Goal: Task Accomplishment & Management: Use online tool/utility

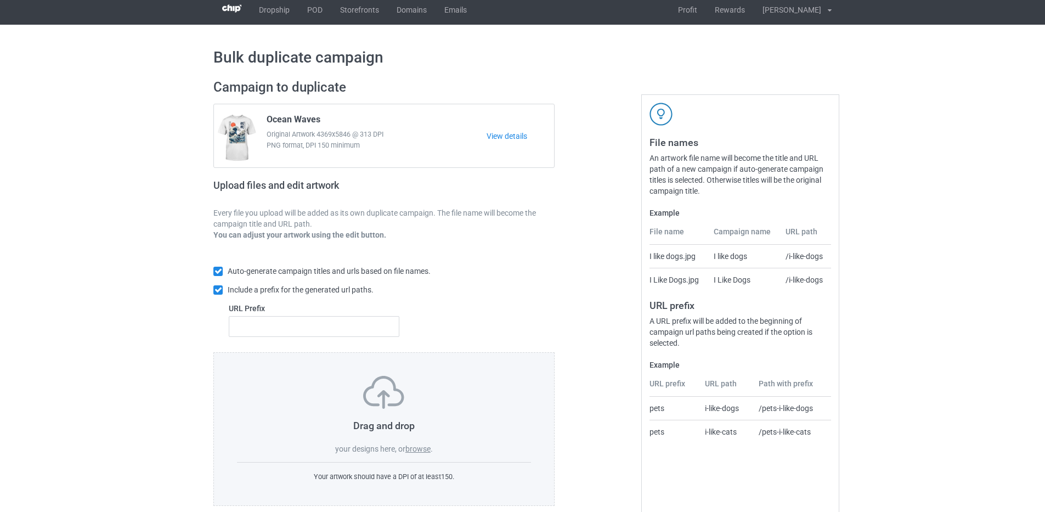
scroll to position [23, 0]
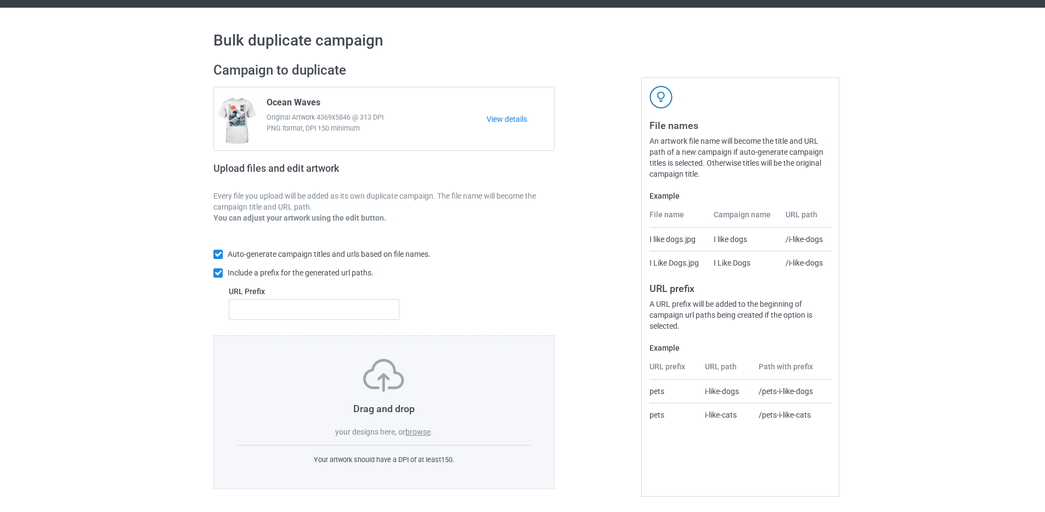
click at [599, 244] on div at bounding box center [601, 275] width 79 height 442
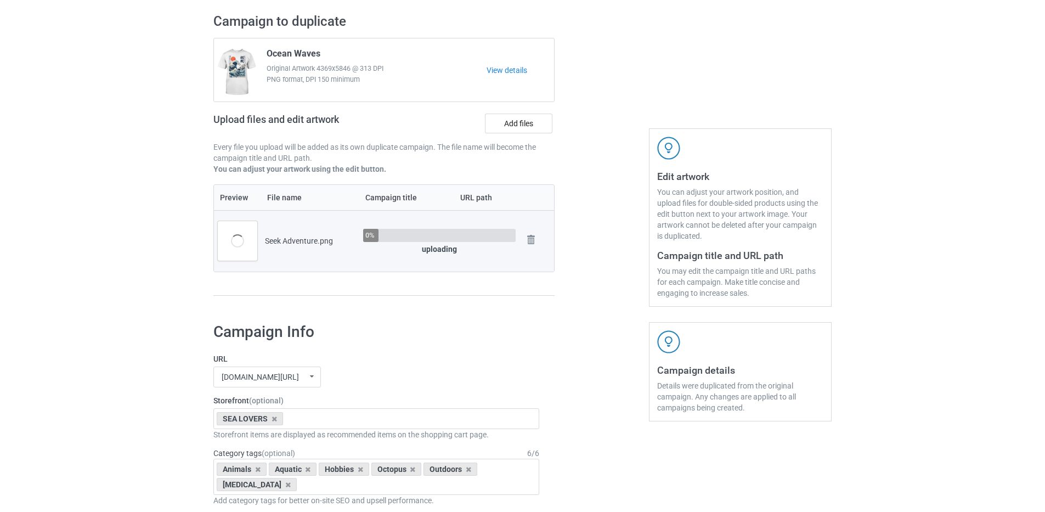
scroll to position [242, 0]
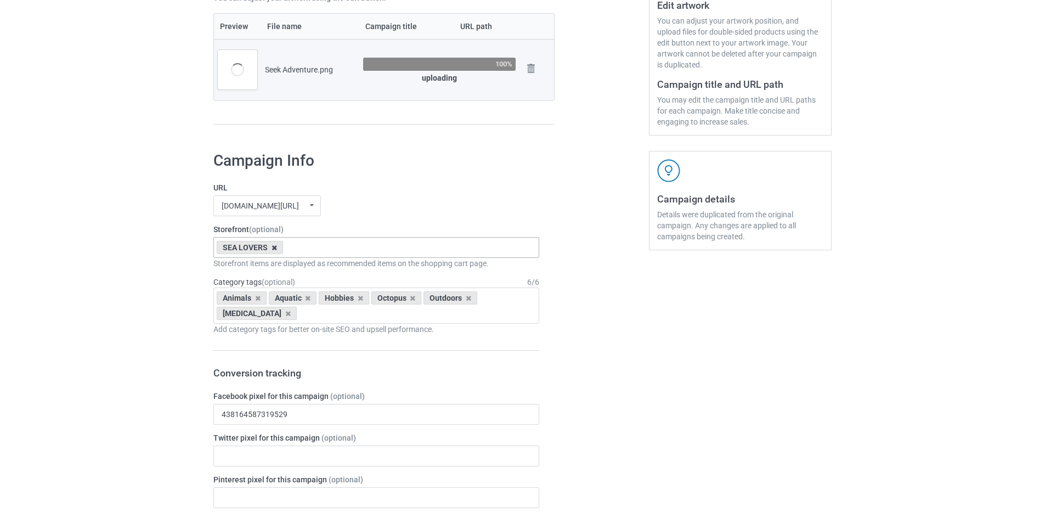
click at [274, 251] on icon at bounding box center [273, 247] width 5 height 7
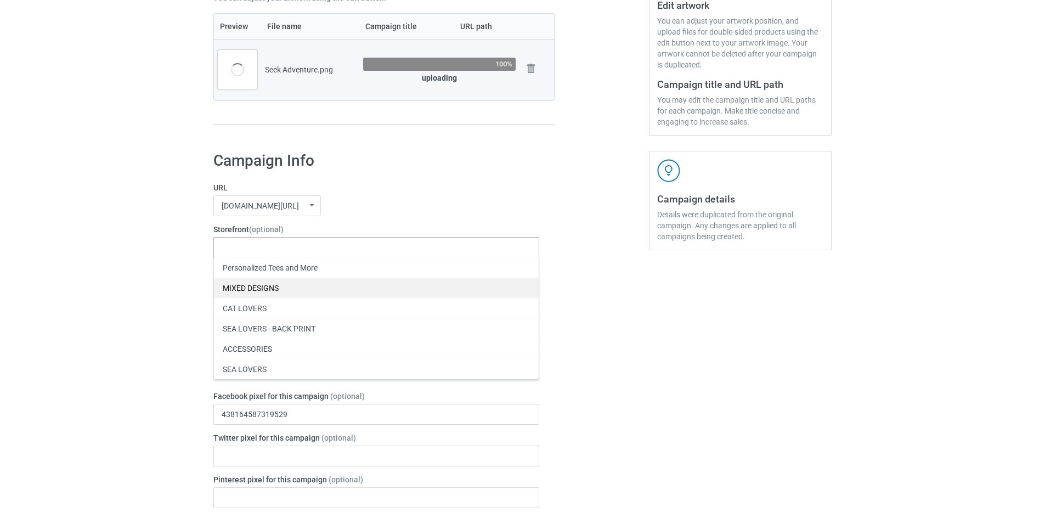
click at [260, 290] on div "MIXED DESIGNS" at bounding box center [376, 288] width 325 height 20
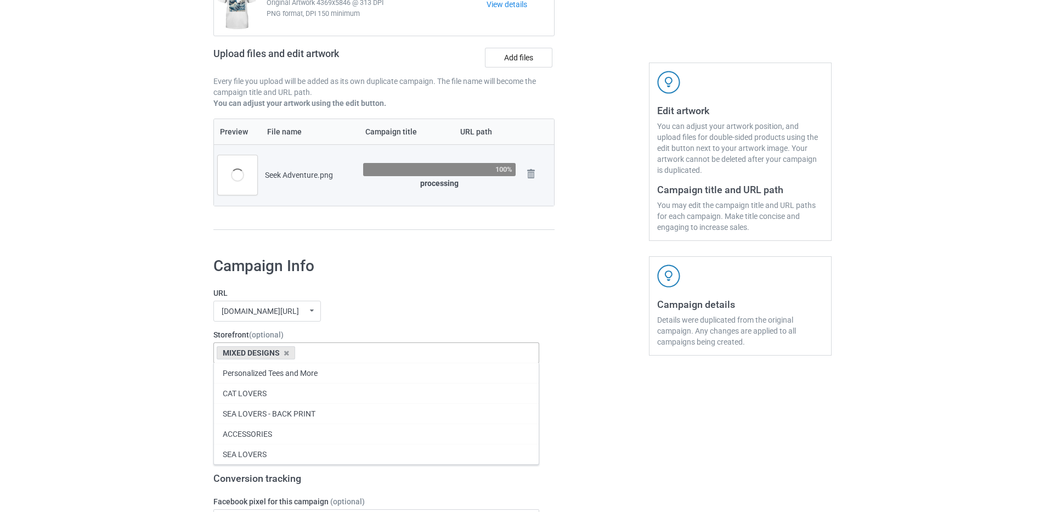
scroll to position [133, 0]
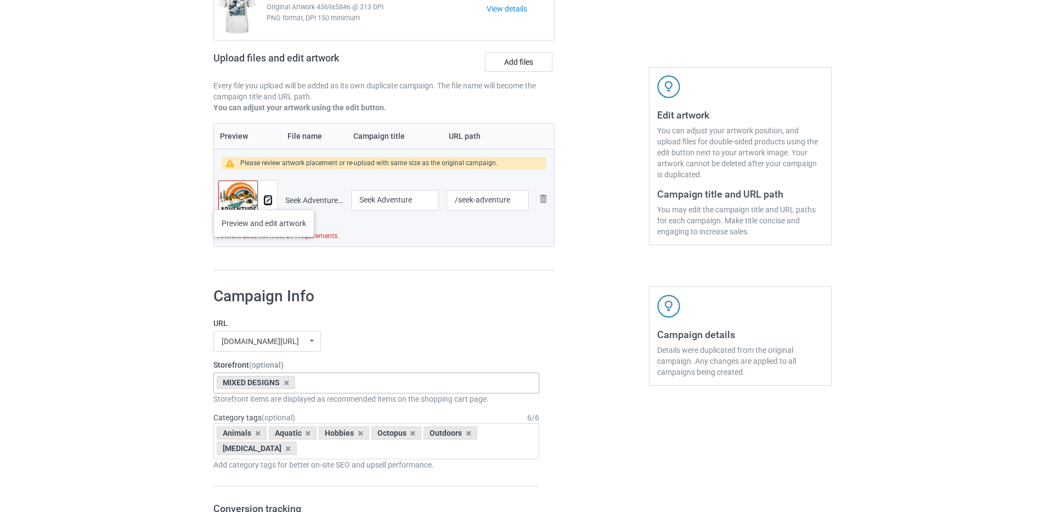
click at [264, 199] on img at bounding box center [267, 200] width 7 height 7
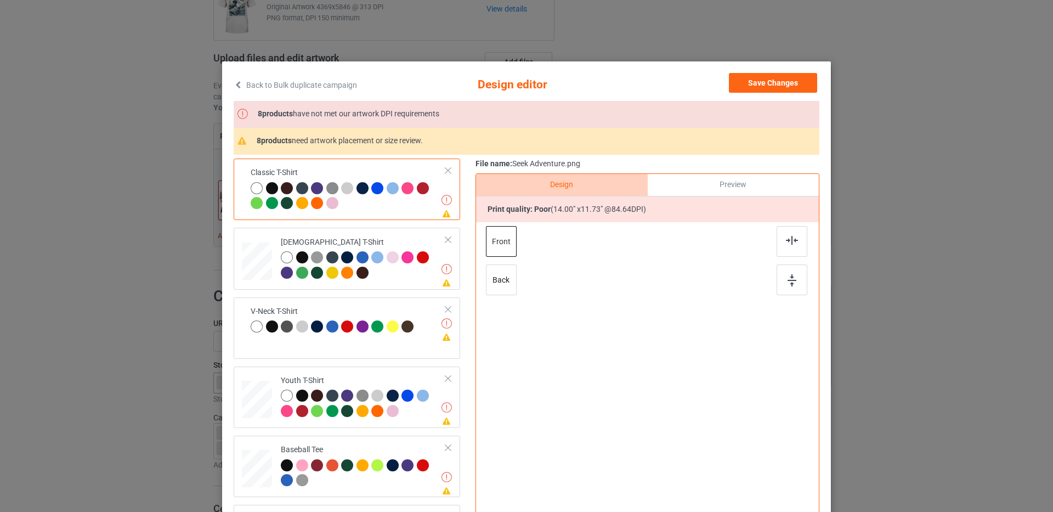
click at [240, 83] on link "Back to Bulk duplicate campaign" at bounding box center [295, 85] width 123 height 24
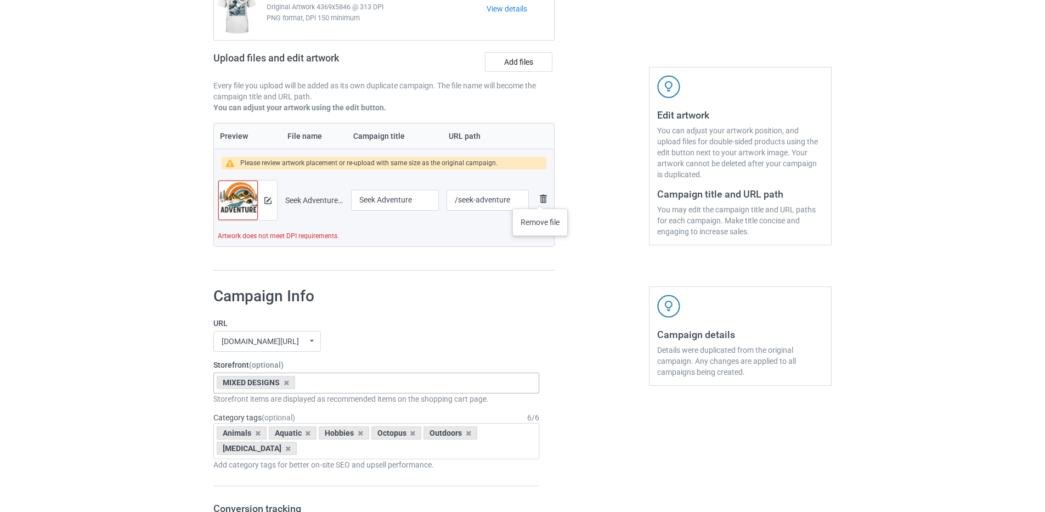
click at [540, 197] on img at bounding box center [542, 198] width 13 height 13
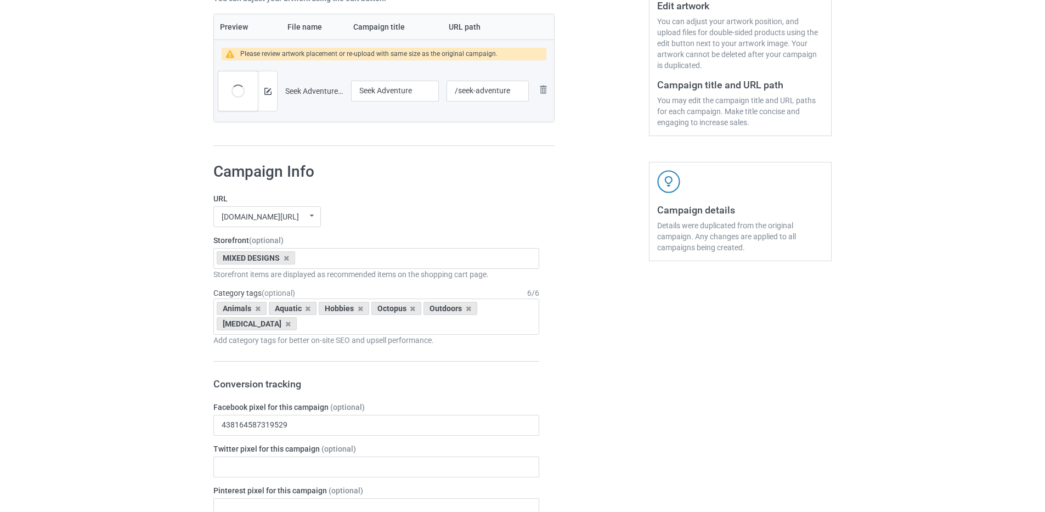
scroll to position [242, 0]
click at [256, 309] on icon at bounding box center [257, 307] width 5 height 7
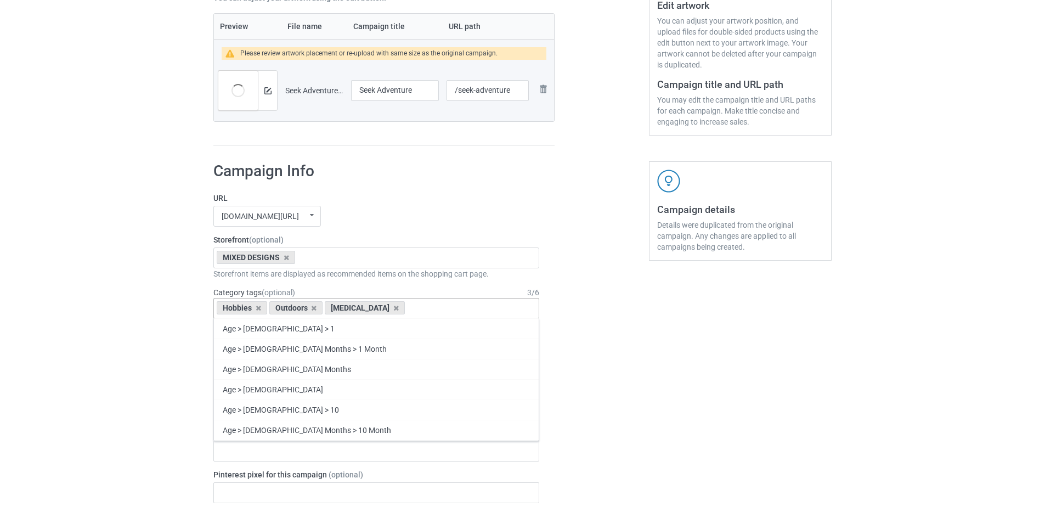
click at [256, 309] on icon at bounding box center [258, 307] width 5 height 7
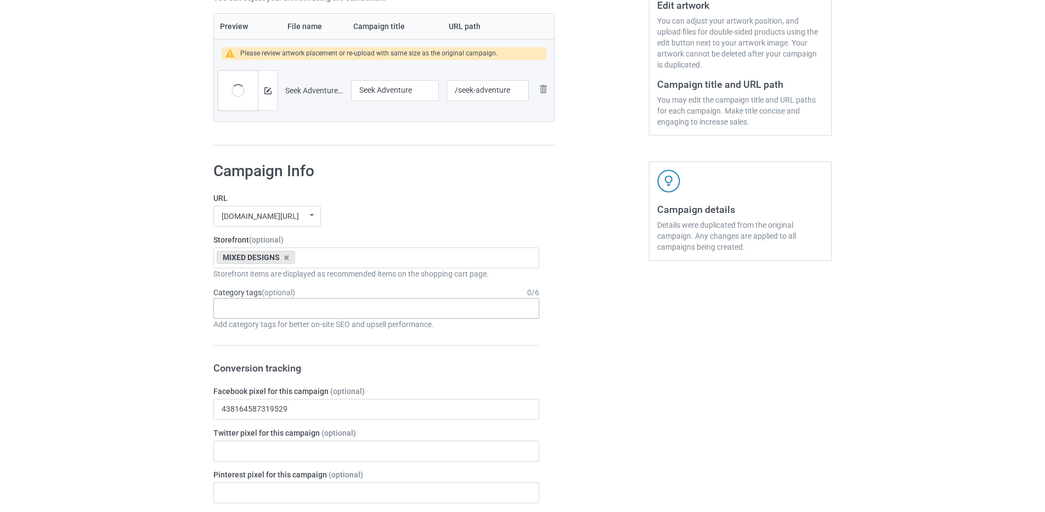
click at [109, 332] on div "Bulk duplicate campaign Campaign to duplicate Ocean Waves Original Artwork 4369…" at bounding box center [522, 481] width 1045 height 1387
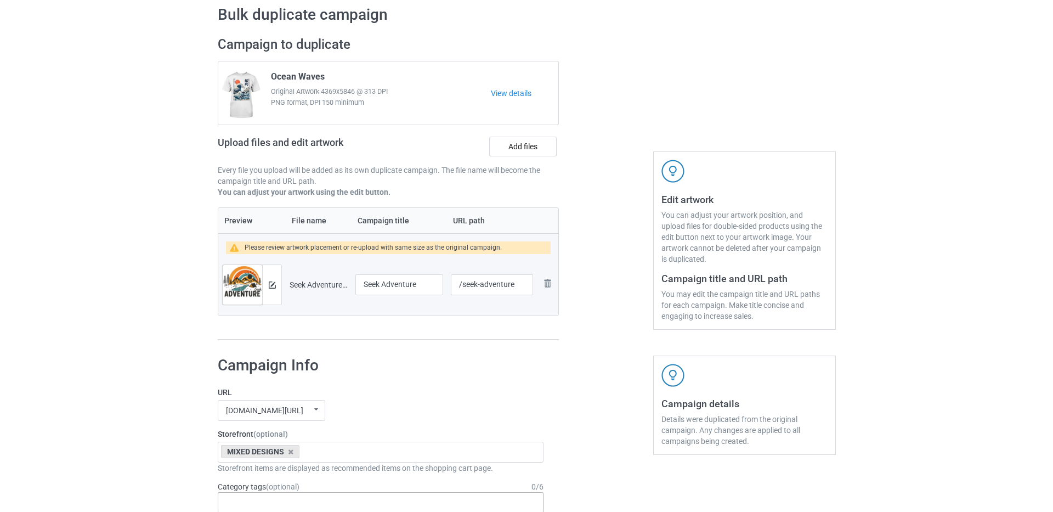
scroll to position [0, 0]
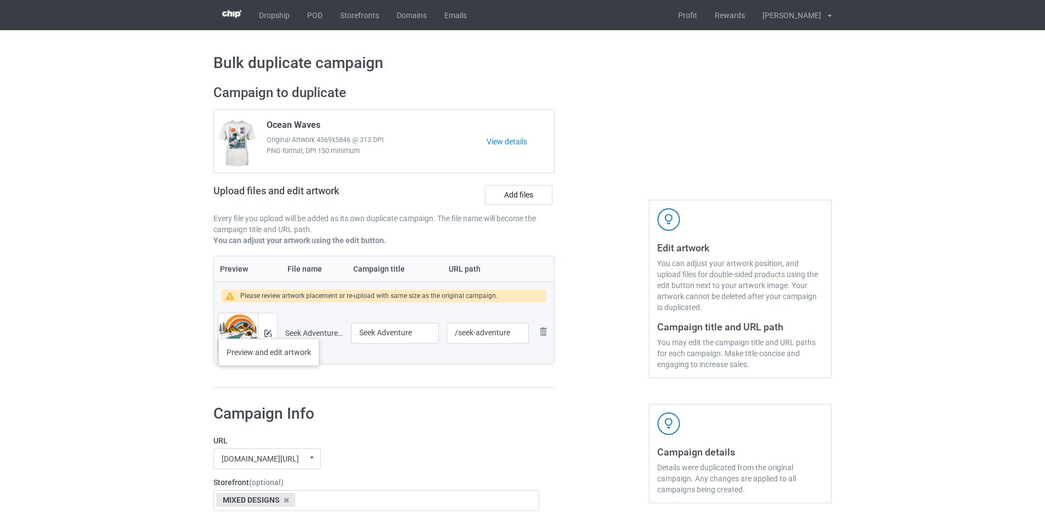
click at [269, 327] on div at bounding box center [267, 332] width 19 height 39
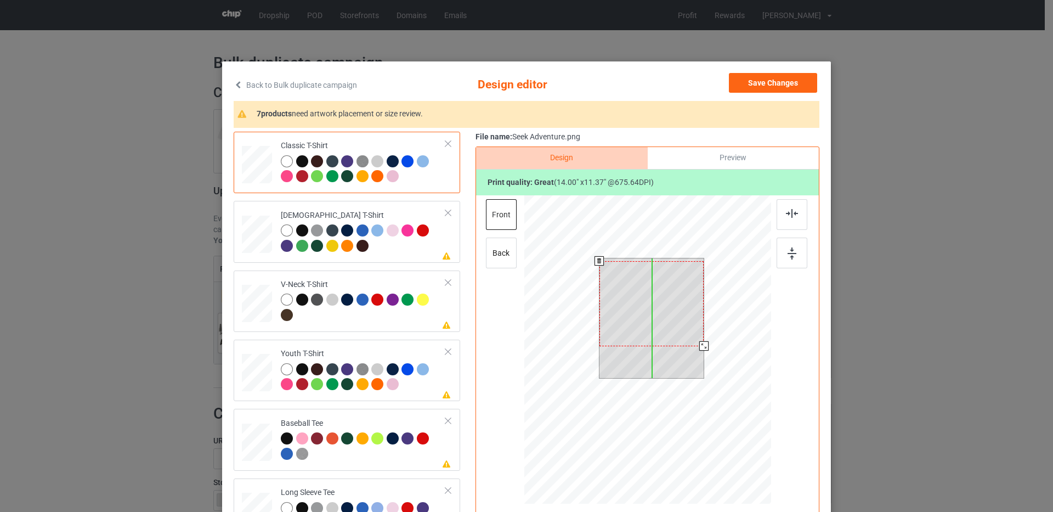
click at [654, 331] on div at bounding box center [651, 303] width 105 height 85
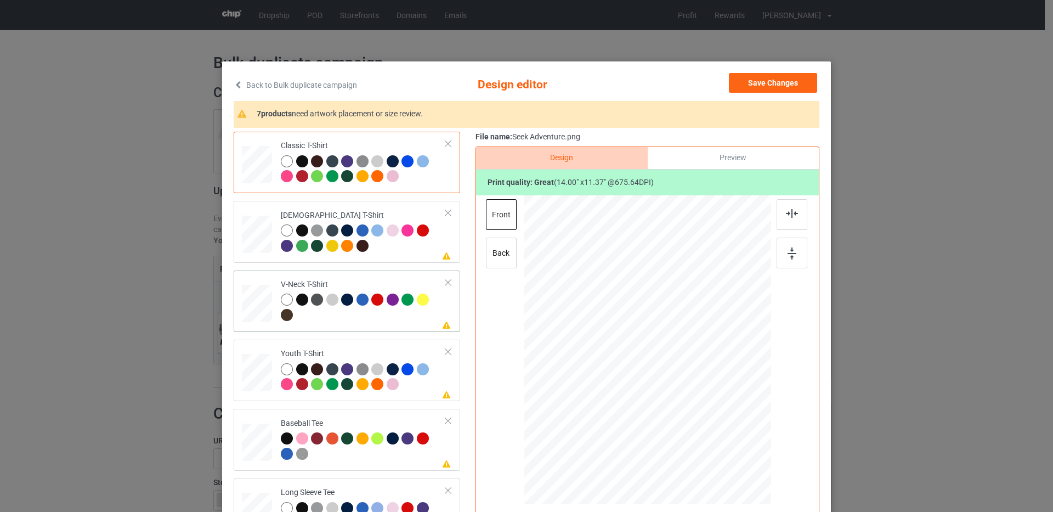
click at [256, 298] on div at bounding box center [258, 300] width 14 height 15
click at [251, 225] on div at bounding box center [257, 230] width 12 height 13
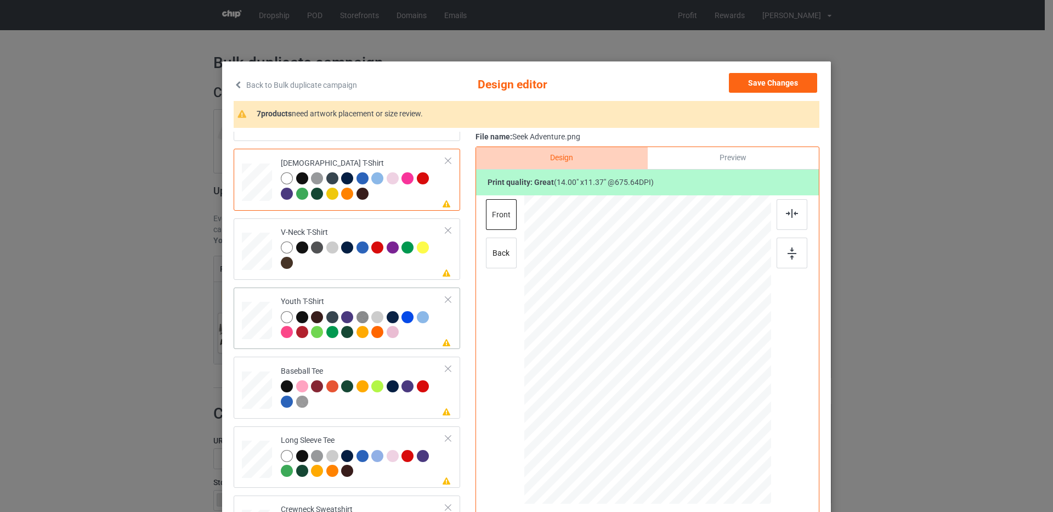
scroll to position [55, 0]
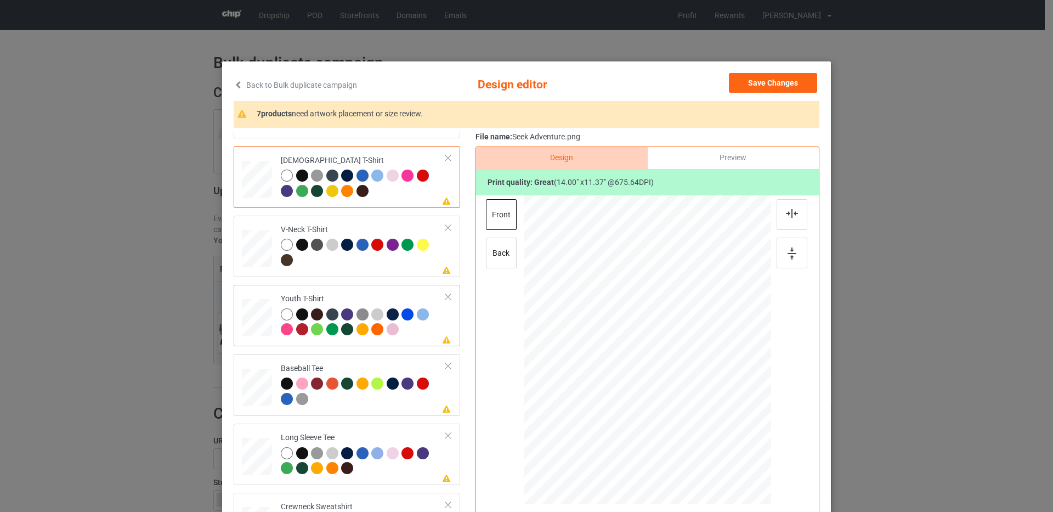
click at [252, 319] on div at bounding box center [256, 316] width 13 height 14
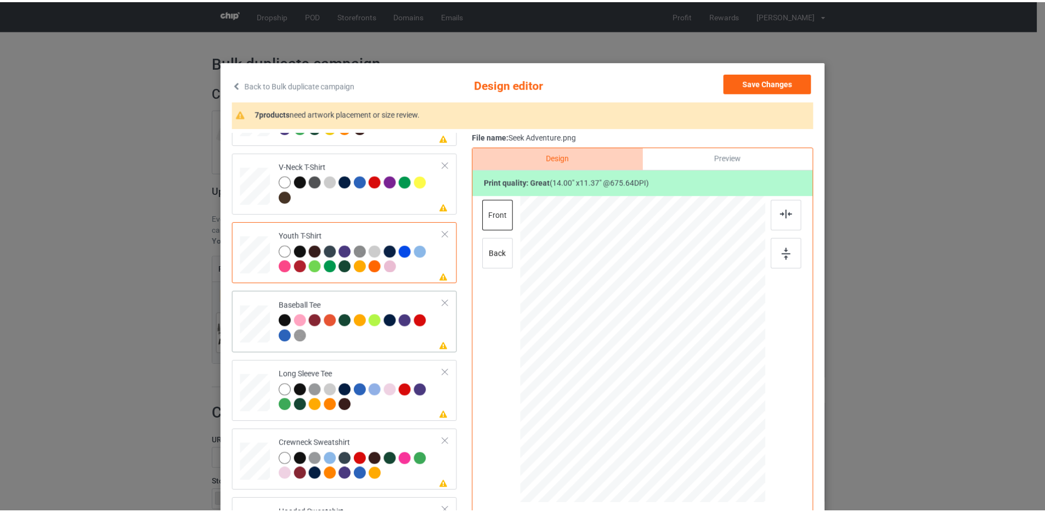
scroll to position [119, 0]
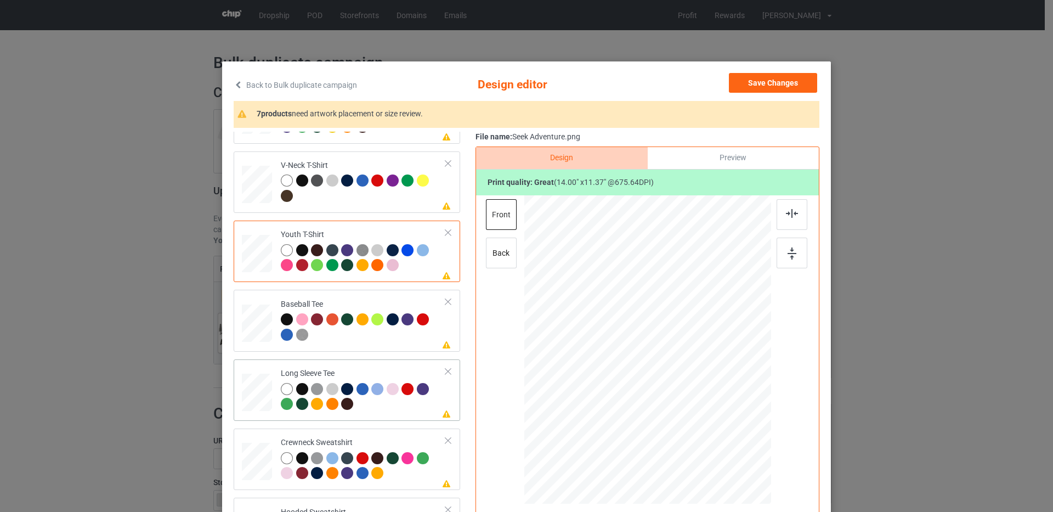
click at [256, 387] on div at bounding box center [258, 389] width 12 height 13
click at [799, 81] on button "Save Changes" at bounding box center [773, 83] width 88 height 20
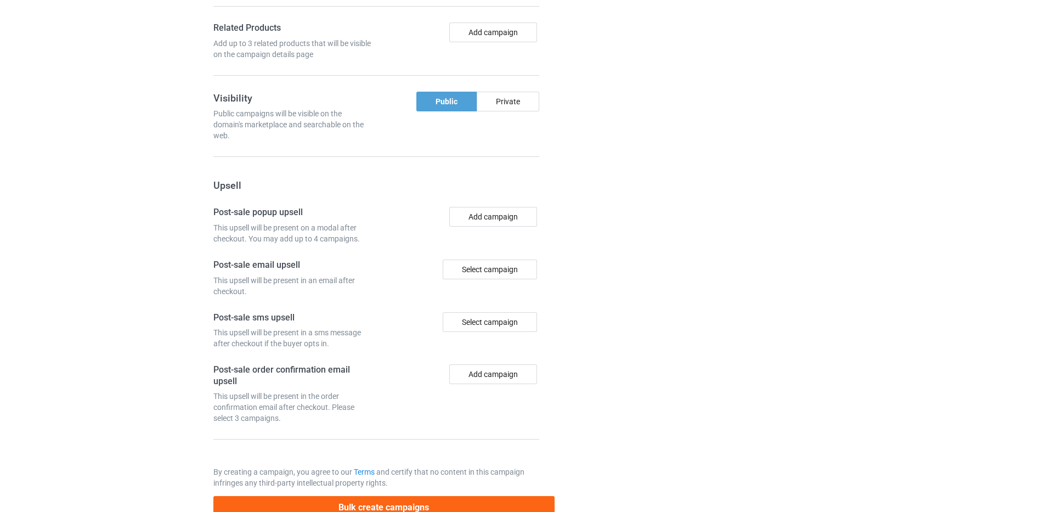
scroll to position [906, 0]
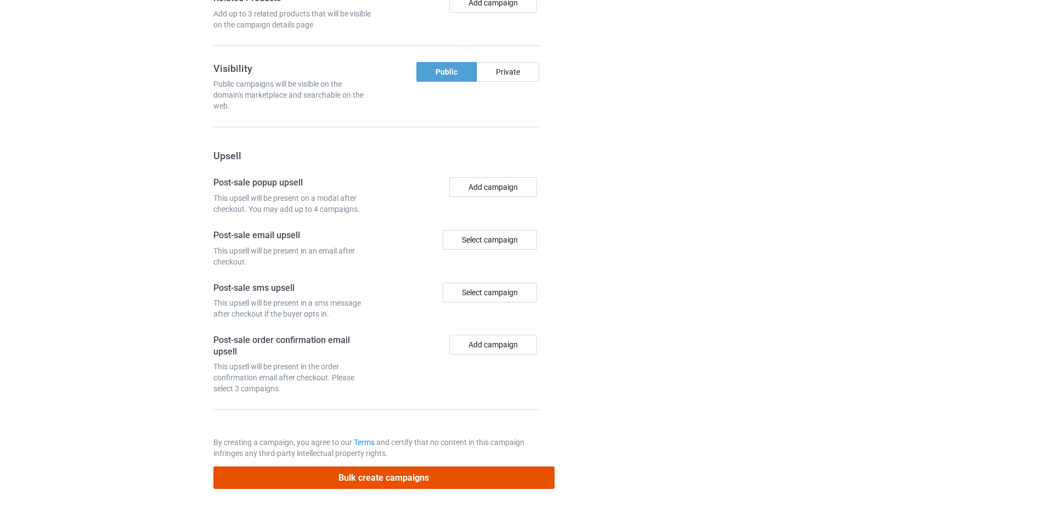
click at [377, 483] on button "Bulk create campaigns" at bounding box center [383, 477] width 341 height 22
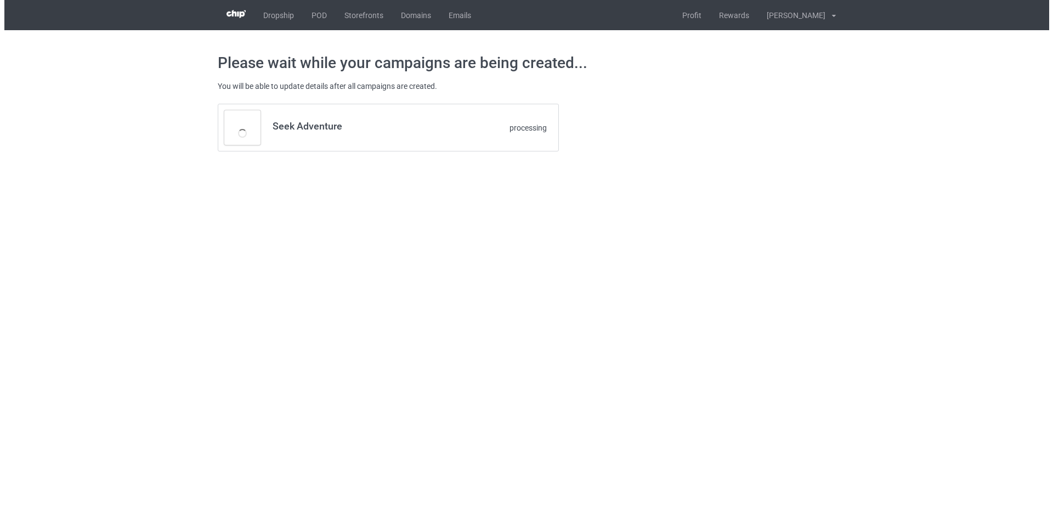
scroll to position [0, 0]
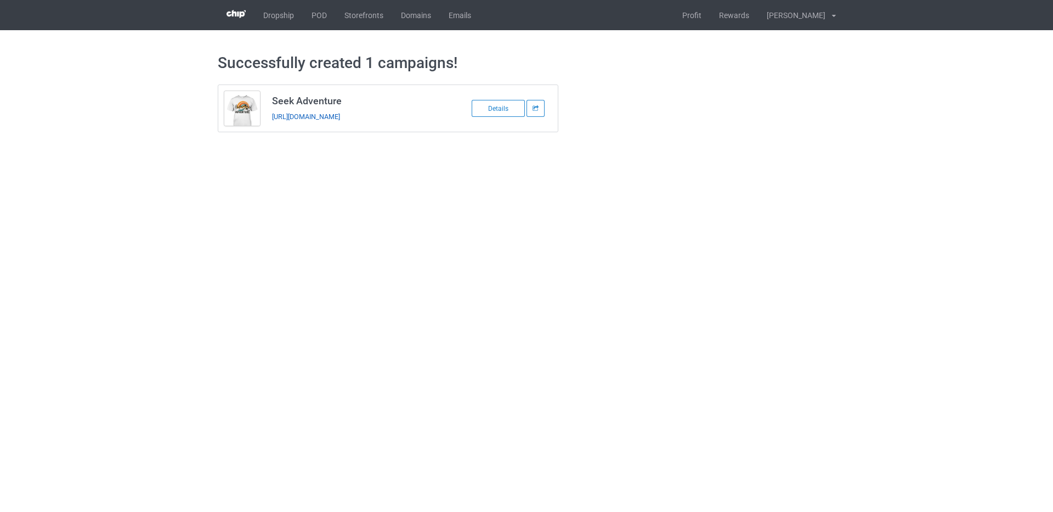
click at [302, 118] on link "[URL][DOMAIN_NAME]" at bounding box center [306, 116] width 68 height 8
